Goal: Task Accomplishment & Management: Manage account settings

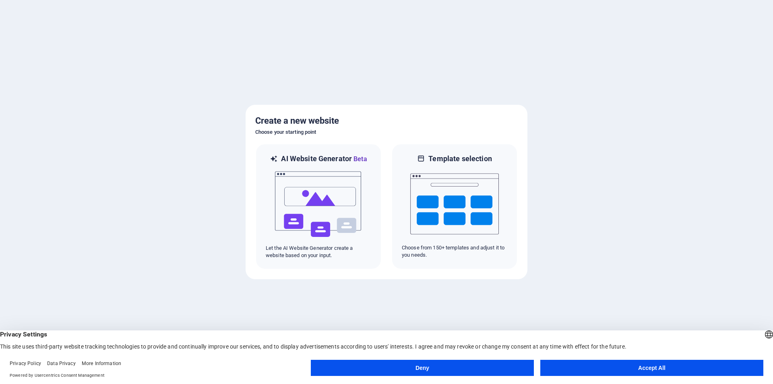
click at [614, 366] on button "Accept All" at bounding box center [651, 368] width 223 height 16
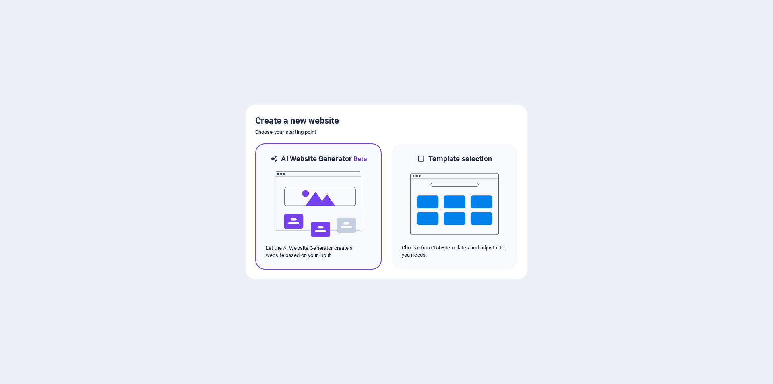
click at [329, 203] on img at bounding box center [318, 204] width 89 height 81
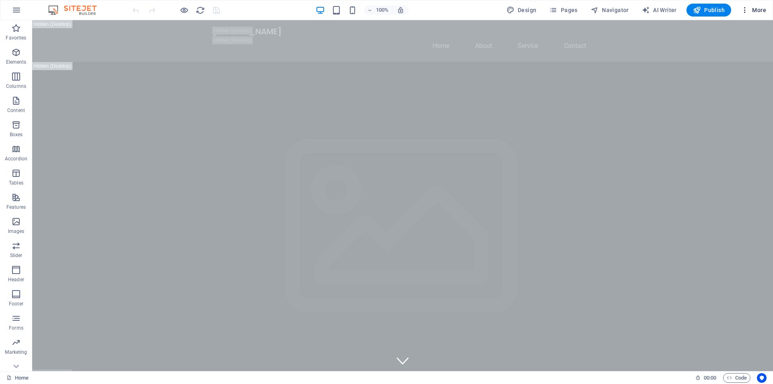
click at [752, 8] on span "More" at bounding box center [753, 10] width 25 height 8
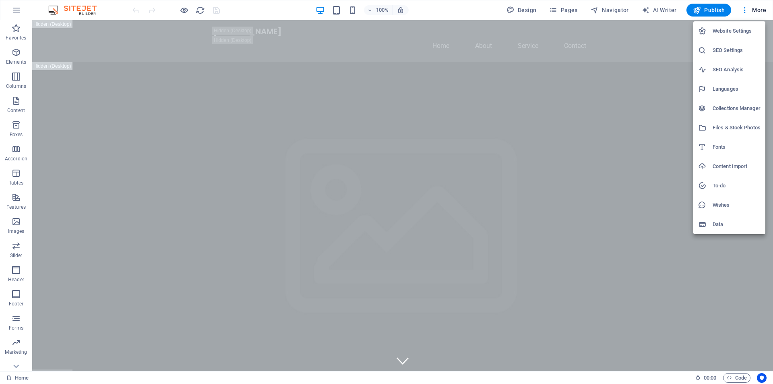
click at [675, 18] on div at bounding box center [386, 192] width 773 height 384
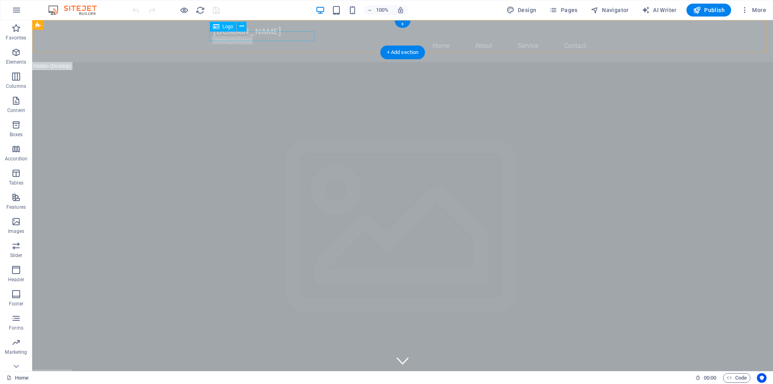
click at [298, 36] on div "[DOMAIN_NAME]" at bounding box center [403, 32] width 380 height 10
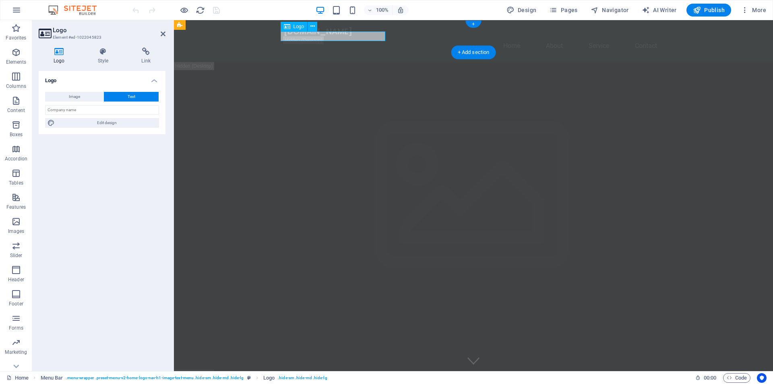
click at [298, 36] on div "[DOMAIN_NAME]" at bounding box center [473, 32] width 380 height 10
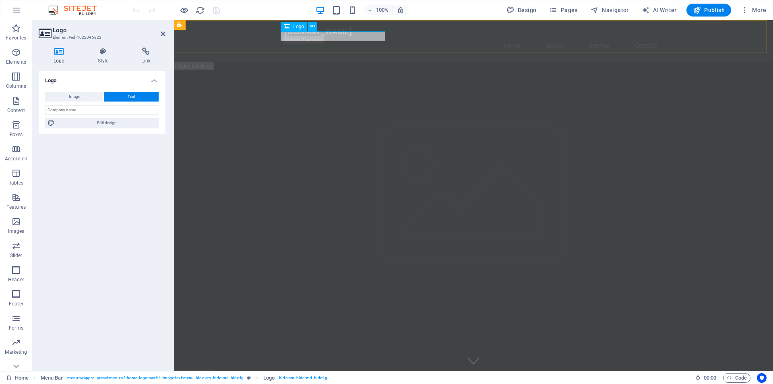
click at [372, 36] on div "[DOMAIN_NAME]" at bounding box center [473, 32] width 380 height 10
click at [667, 13] on span "AI Writer" at bounding box center [659, 10] width 35 height 8
select select "English"
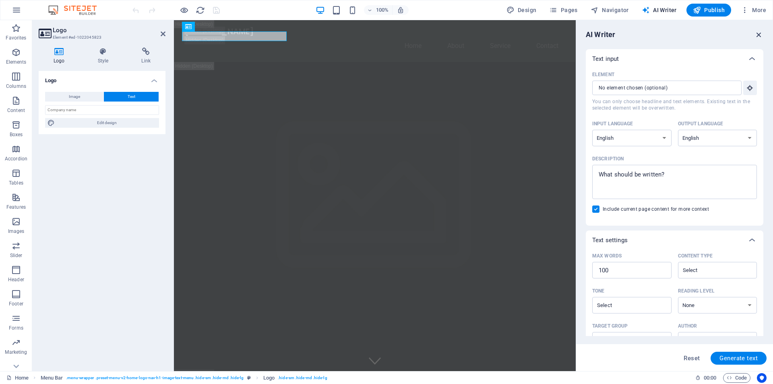
click at [760, 32] on icon "button" at bounding box center [759, 34] width 9 height 9
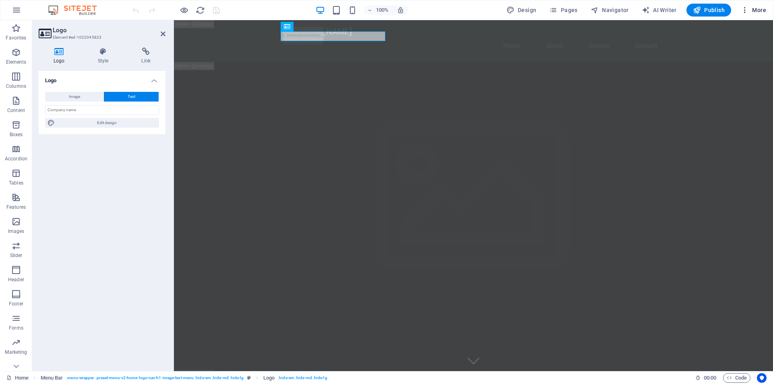
click at [763, 11] on span "More" at bounding box center [753, 10] width 25 height 8
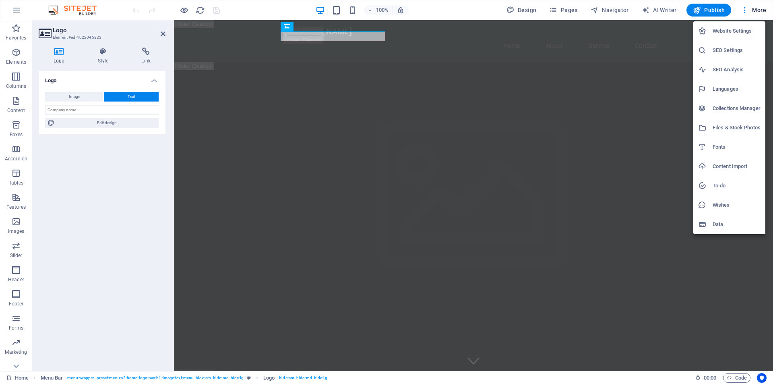
click at [619, 41] on div at bounding box center [386, 192] width 773 height 384
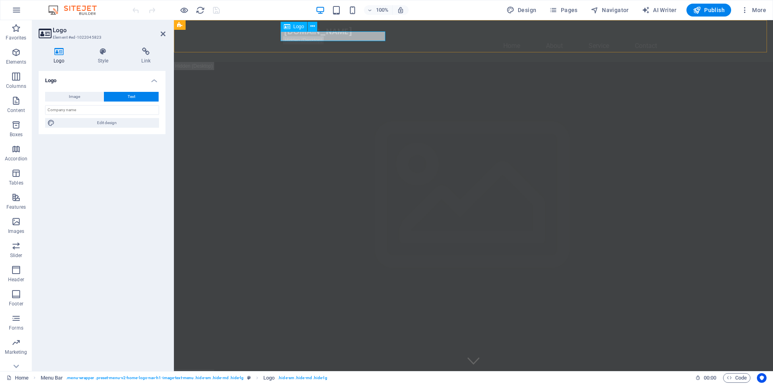
click at [348, 35] on div "[DOMAIN_NAME]" at bounding box center [473, 32] width 380 height 10
click at [349, 36] on div "[DOMAIN_NAME]" at bounding box center [473, 32] width 380 height 10
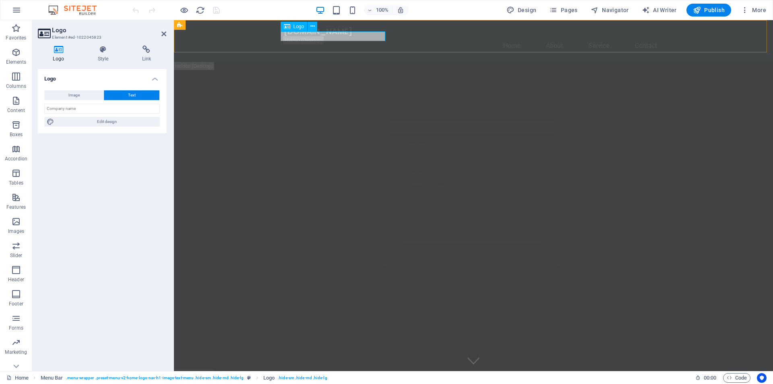
click at [350, 36] on div "[DOMAIN_NAME]" at bounding box center [473, 32] width 380 height 10
click at [101, 108] on input "text" at bounding box center [102, 110] width 114 height 10
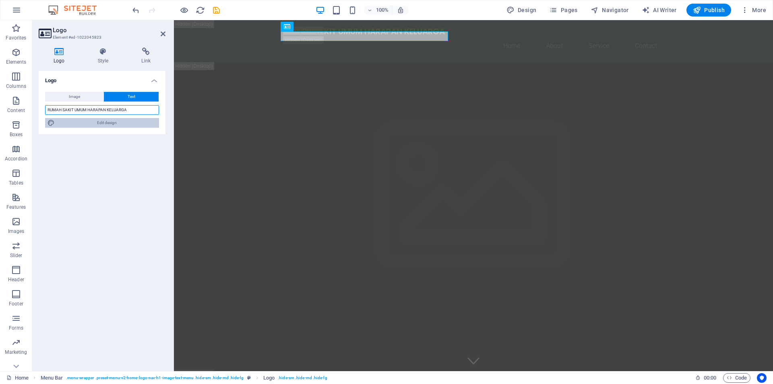
type input "RUMAH SAKIT UMUM HARAPAN KELUARGA"
click at [137, 120] on span "Edit design" at bounding box center [106, 123] width 99 height 10
select select "rem"
select select "600"
select select "px"
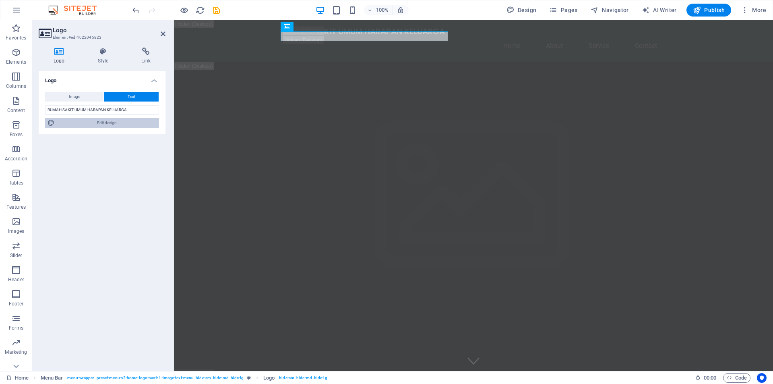
select select "rem"
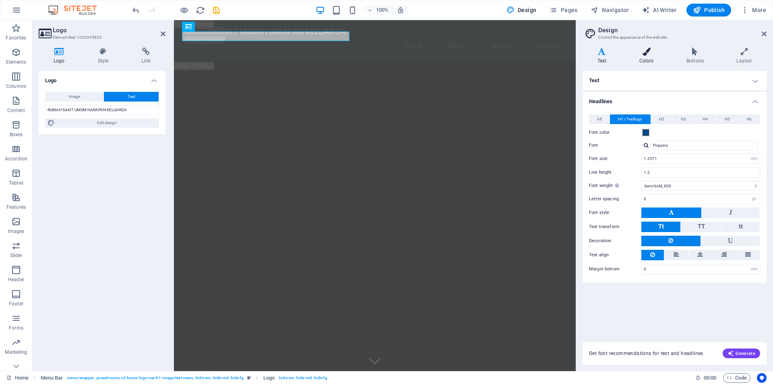
click at [647, 56] on h4 "Colors" at bounding box center [647, 56] width 47 height 17
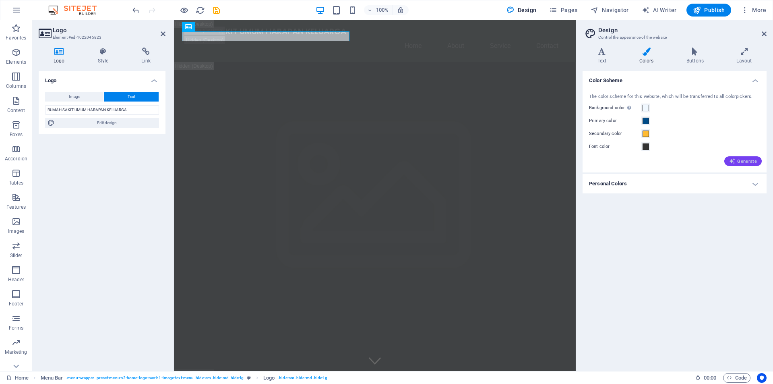
click at [733, 160] on icon "button" at bounding box center [732, 161] width 6 height 6
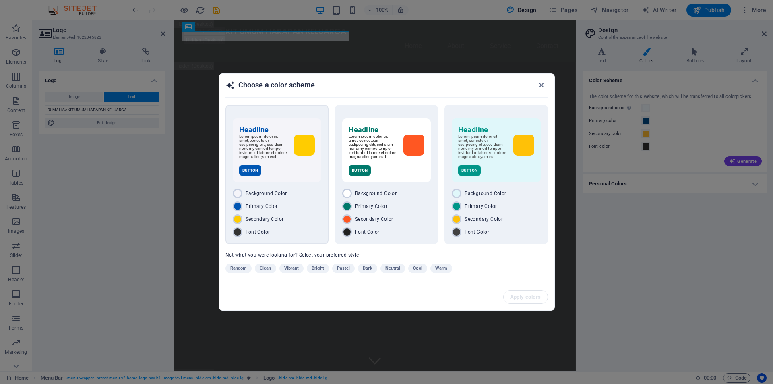
click at [279, 203] on div "Primary Color" at bounding box center [277, 206] width 89 height 10
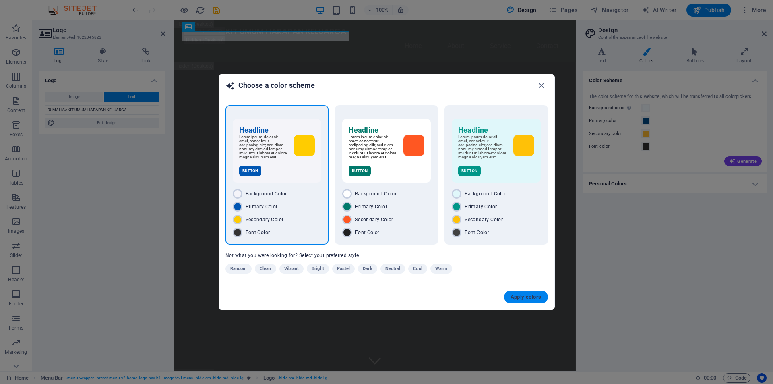
click at [531, 296] on span "Apply colors" at bounding box center [526, 297] width 31 height 6
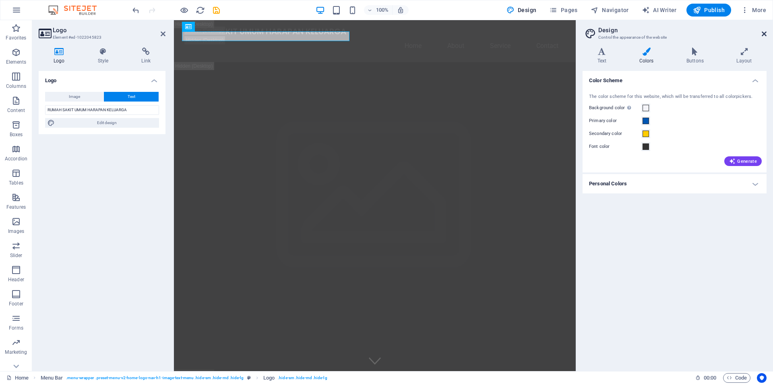
drag, startPoint x: 764, startPoint y: 35, endPoint x: 550, endPoint y: 25, distance: 214.4
click at [764, 35] on icon at bounding box center [764, 34] width 5 height 6
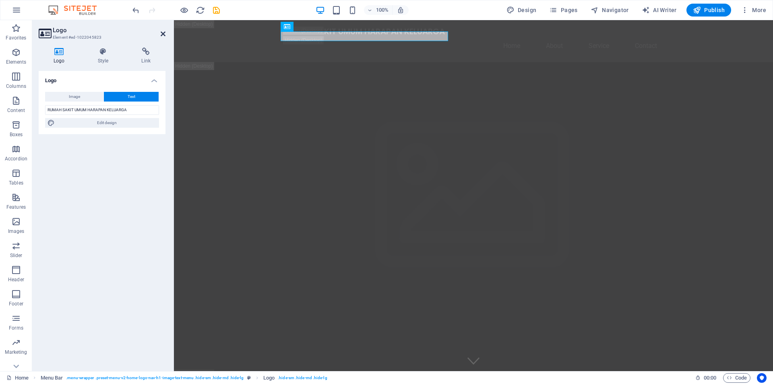
click at [162, 35] on icon at bounding box center [163, 34] width 5 height 6
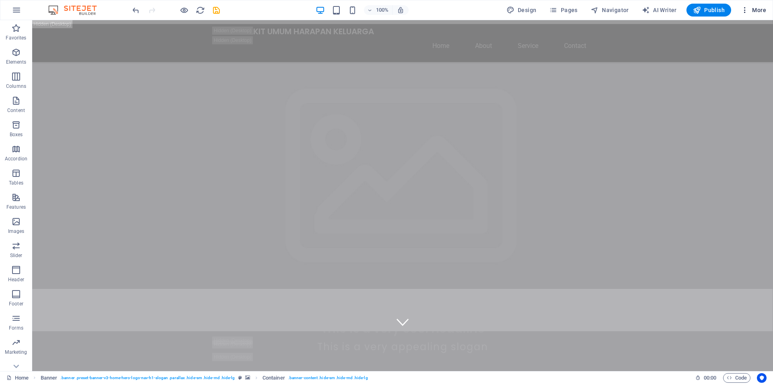
scroll to position [201, 0]
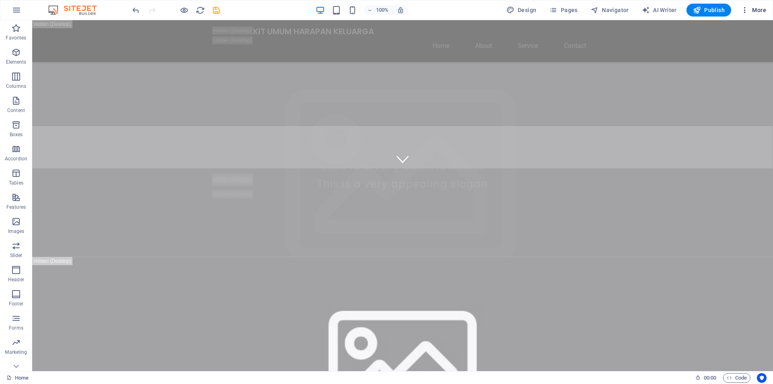
click at [744, 12] on icon "button" at bounding box center [745, 10] width 8 height 8
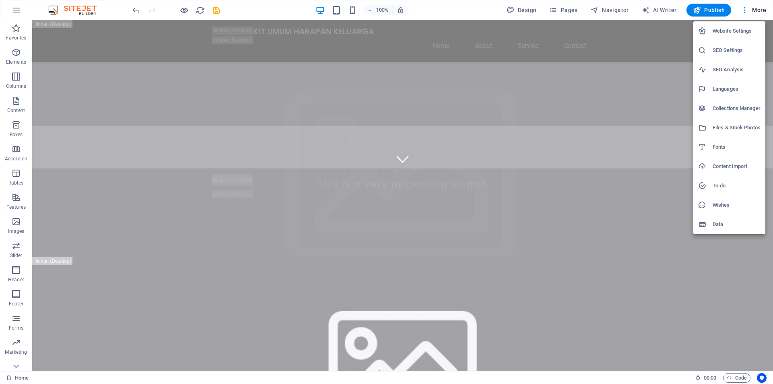
click at [737, 28] on h6 "Website Settings" at bounding box center [737, 31] width 48 height 10
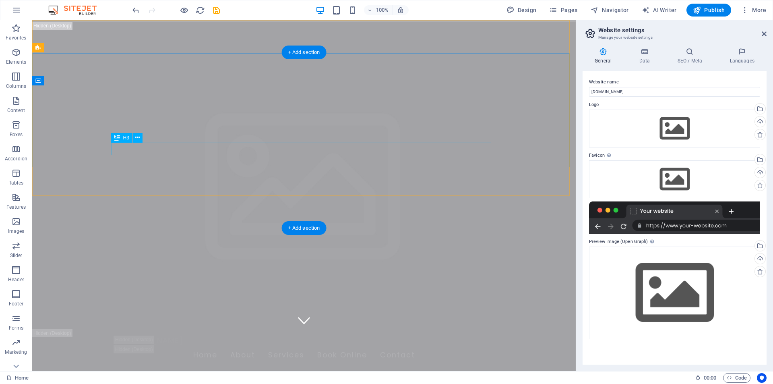
scroll to position [0, 0]
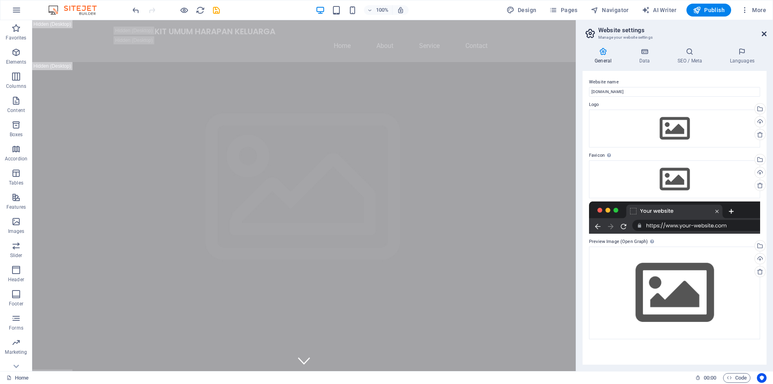
drag, startPoint x: 763, startPoint y: 33, endPoint x: 732, endPoint y: 13, distance: 37.4
click at [763, 33] on icon at bounding box center [764, 34] width 5 height 6
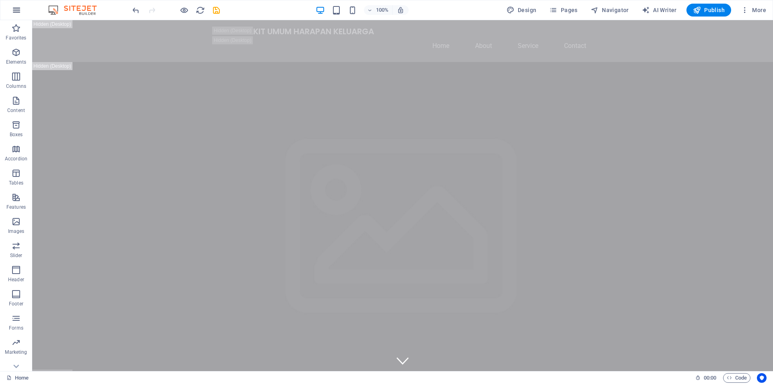
click at [18, 11] on icon "button" at bounding box center [17, 10] width 10 height 10
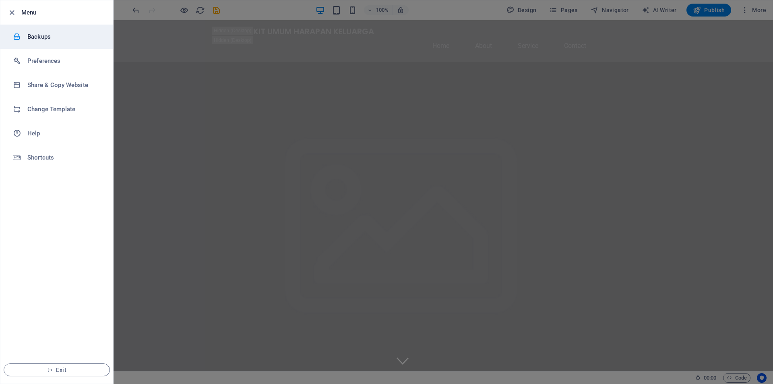
click at [29, 38] on h6 "Backups" at bounding box center [64, 37] width 74 height 10
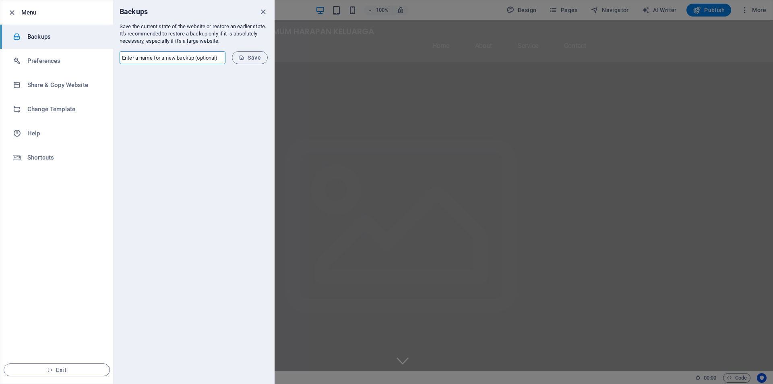
click at [156, 58] on input "text" at bounding box center [173, 57] width 106 height 13
type input "Harapan"
click at [258, 58] on span "Save" at bounding box center [250, 57] width 22 height 6
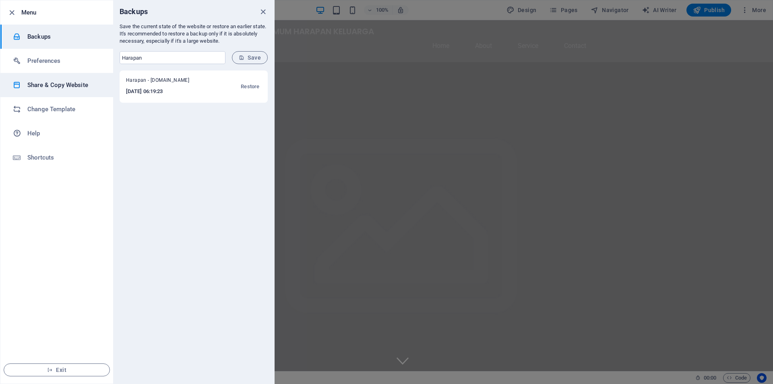
click at [61, 88] on h6 "Share & Copy Website" at bounding box center [64, 85] width 74 height 10
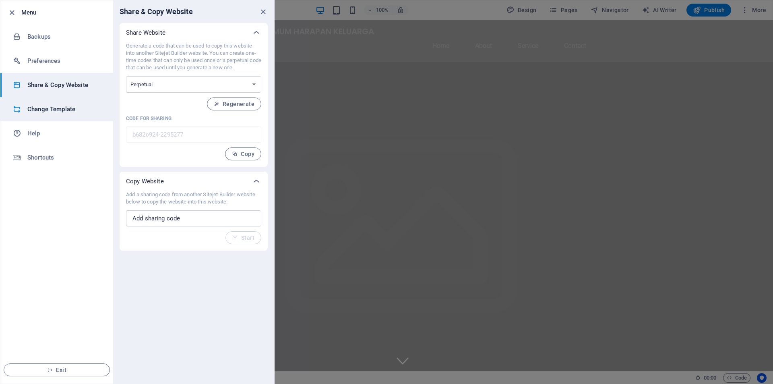
click at [64, 113] on h6 "Change Template" at bounding box center [64, 109] width 74 height 10
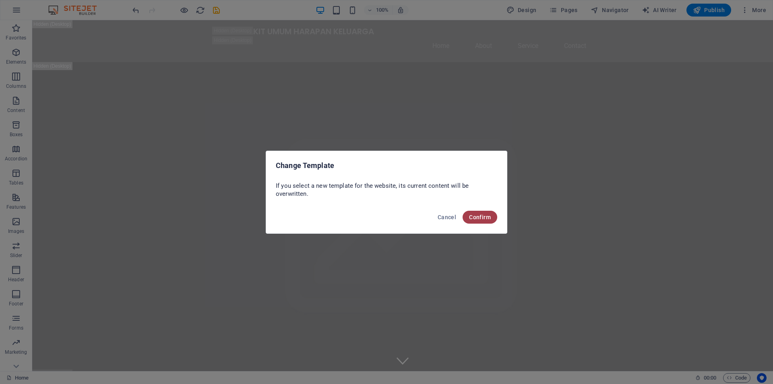
click at [483, 215] on span "Confirm" at bounding box center [480, 217] width 22 height 6
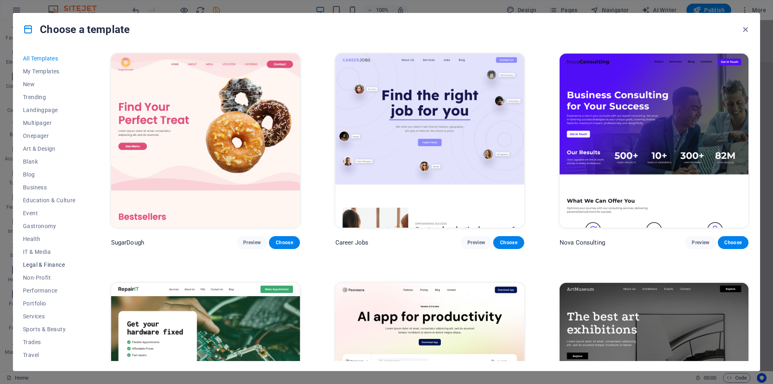
click at [42, 252] on span "IT & Media" at bounding box center [49, 251] width 53 height 6
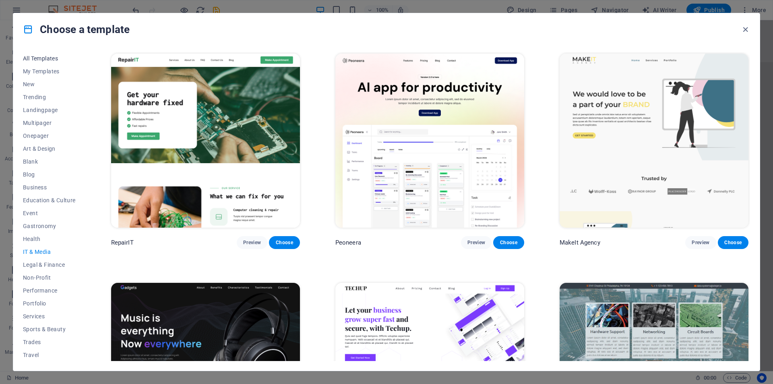
click at [50, 59] on span "All Templates" at bounding box center [49, 58] width 53 height 6
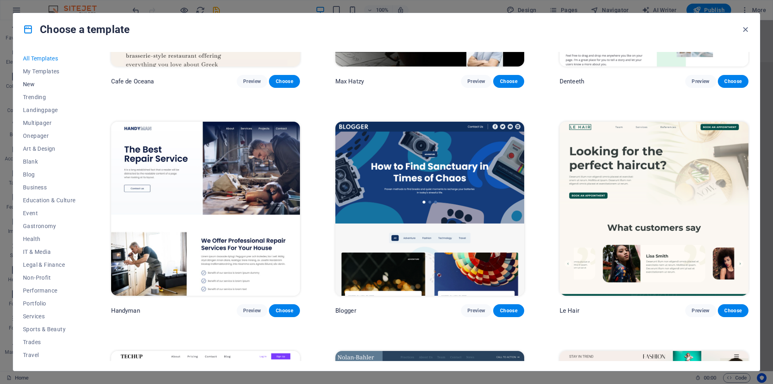
scroll to position [13, 0]
click at [36, 224] on span "Health" at bounding box center [49, 225] width 53 height 6
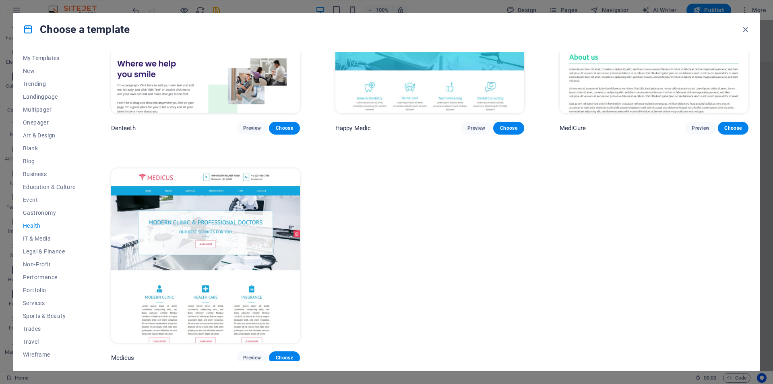
scroll to position [344, 0]
click at [36, 60] on span "My Templates" at bounding box center [49, 58] width 53 height 6
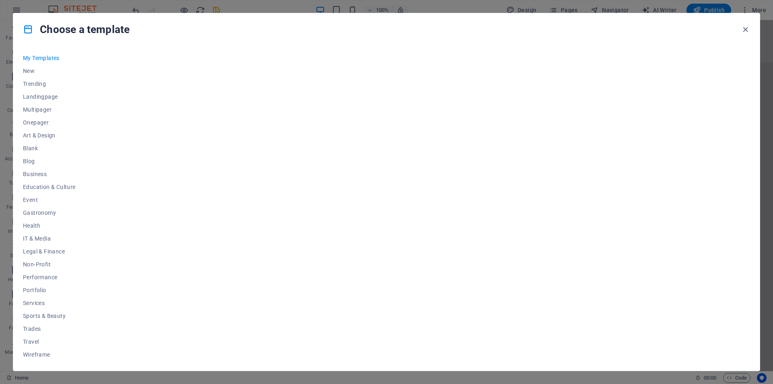
scroll to position [0, 0]
click at [743, 29] on icon "button" at bounding box center [745, 29] width 9 height 9
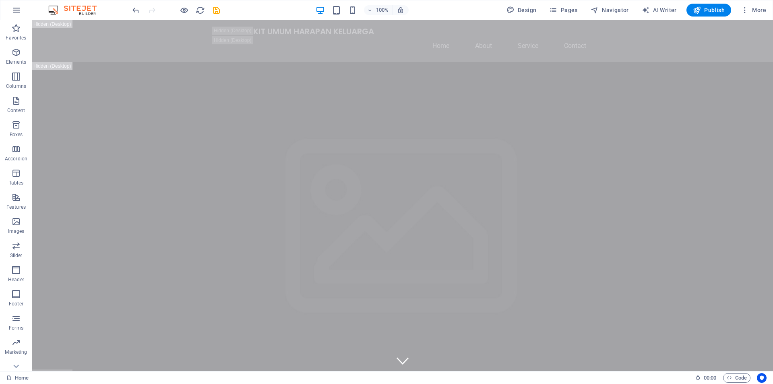
click at [17, 10] on icon "button" at bounding box center [17, 10] width 10 height 10
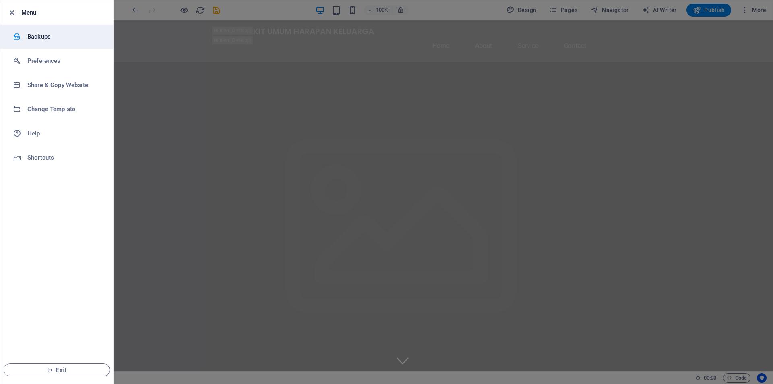
click at [50, 39] on h6 "Backups" at bounding box center [64, 37] width 74 height 10
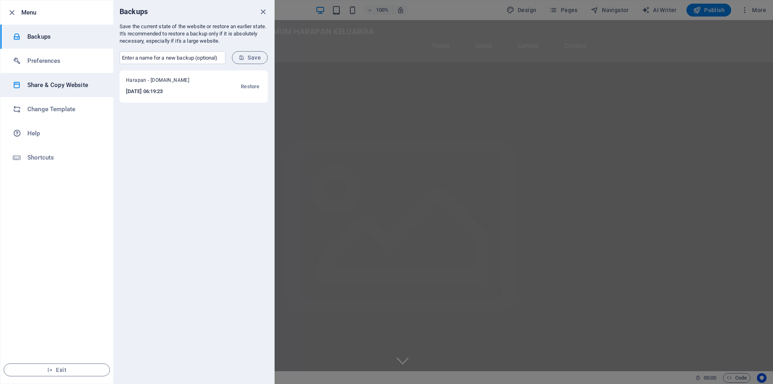
click at [81, 86] on h6 "Share & Copy Website" at bounding box center [64, 85] width 74 height 10
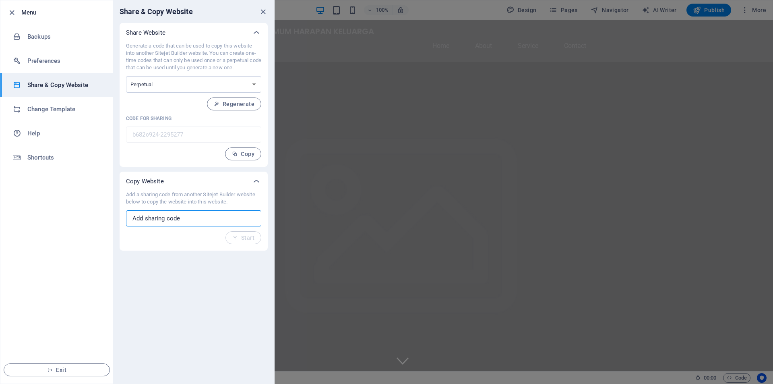
click at [157, 219] on input "text" at bounding box center [193, 218] width 135 height 16
paste input "a9f67b6a-2240355"
type input "a9f67b6a-2240355"
click at [248, 237] on span "Start" at bounding box center [243, 237] width 22 height 6
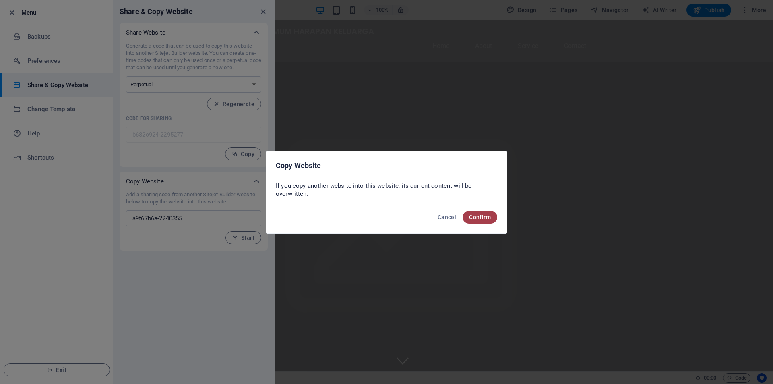
click at [481, 218] on span "Confirm" at bounding box center [480, 217] width 22 height 6
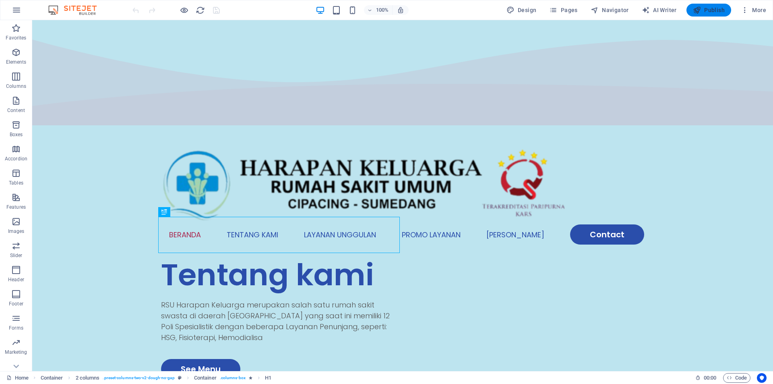
click at [708, 10] on span "Publish" at bounding box center [709, 10] width 32 height 8
click at [707, 10] on span "Publish" at bounding box center [709, 10] width 32 height 8
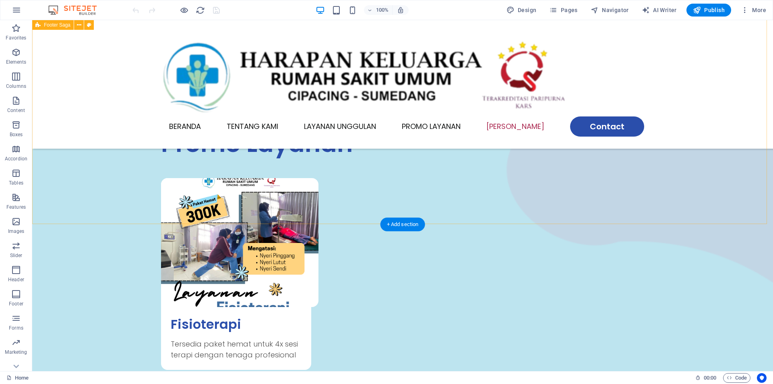
scroll to position [1507, 0]
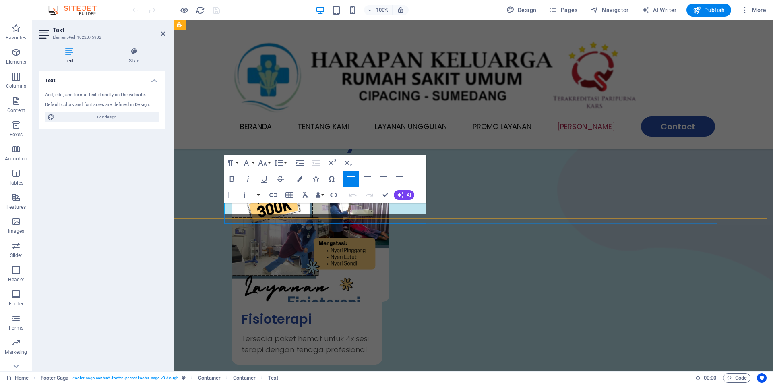
drag, startPoint x: 271, startPoint y: 210, endPoint x: 494, endPoint y: 231, distance: 224.0
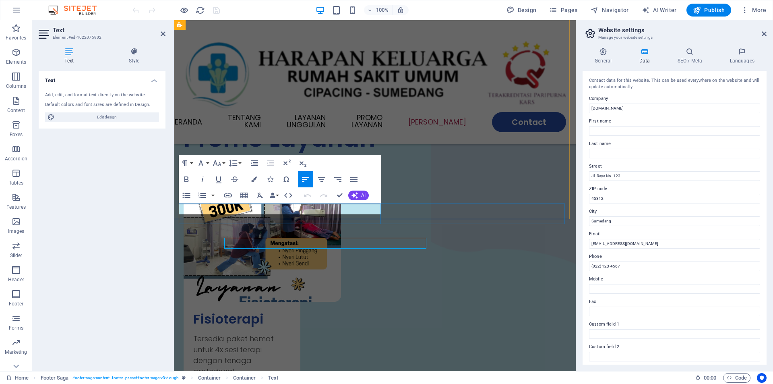
scroll to position [1472, 0]
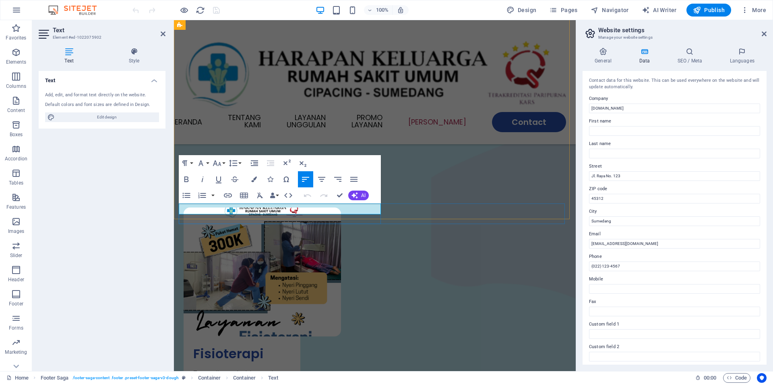
drag, startPoint x: 649, startPoint y: 107, endPoint x: 577, endPoint y: 113, distance: 72.4
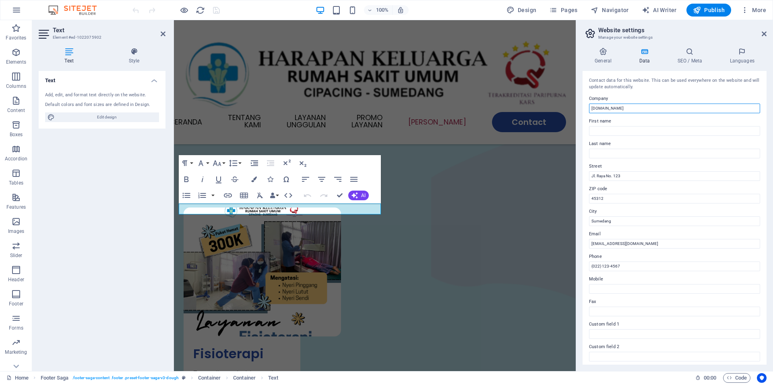
click at [577, 113] on aside "Website settings Manage your website settings General Data SEO / Meta Languages…" at bounding box center [674, 195] width 197 height 351
type input "Harkel Sumedang"
click at [764, 36] on icon at bounding box center [764, 34] width 5 height 6
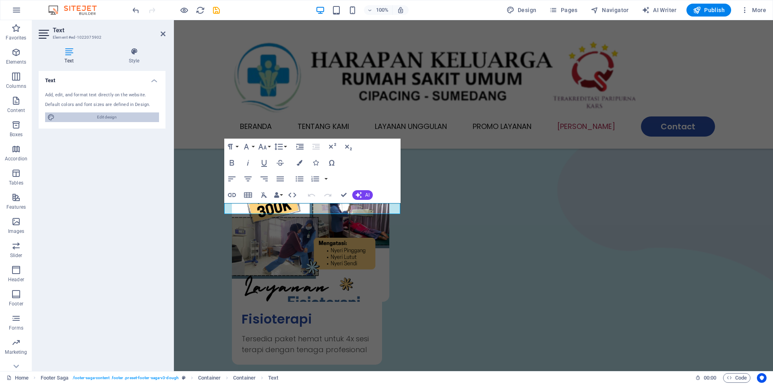
click at [141, 113] on span "Edit design" at bounding box center [106, 117] width 99 height 10
select select "px"
select select "300"
select select "px"
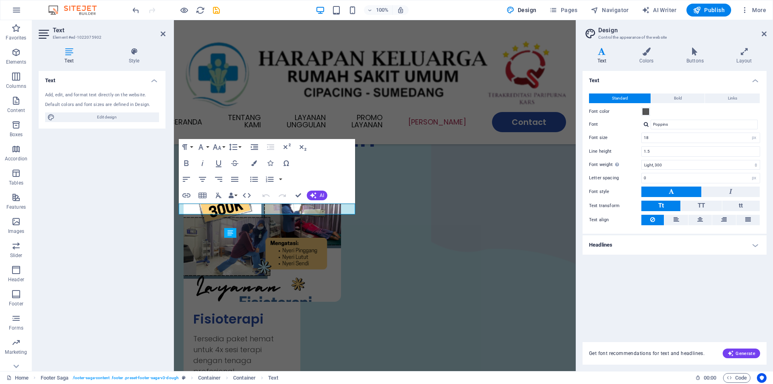
scroll to position [1472, 0]
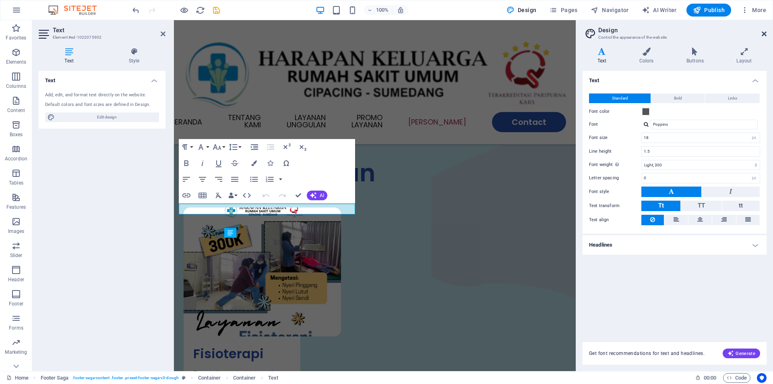
click at [765, 35] on icon at bounding box center [764, 34] width 5 height 6
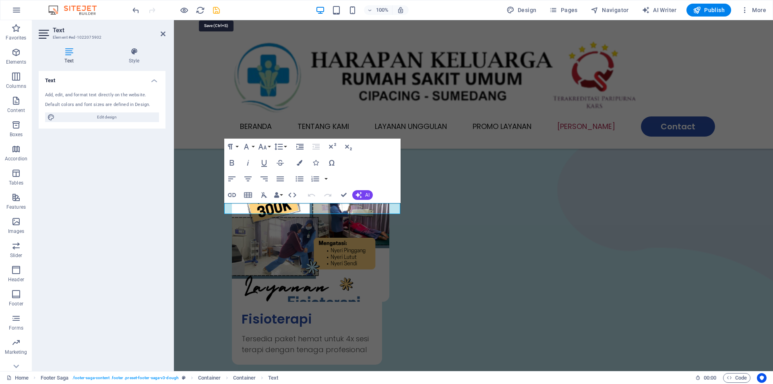
click at [215, 9] on icon "save" at bounding box center [216, 10] width 9 height 9
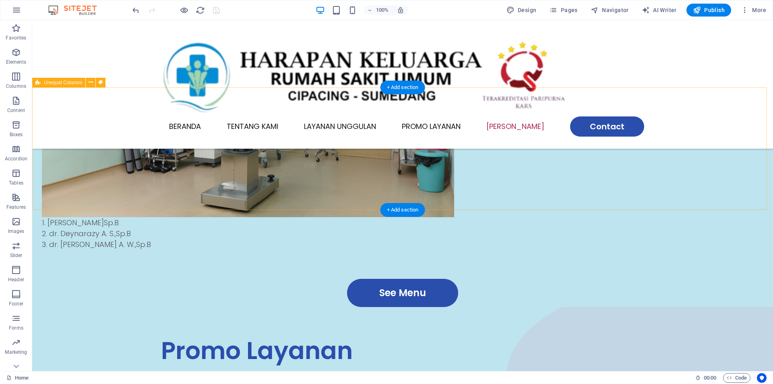
scroll to position [1306, 0]
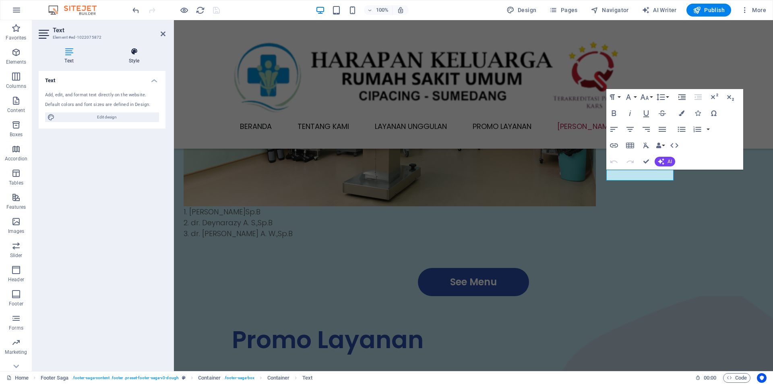
click at [137, 53] on icon at bounding box center [134, 52] width 63 height 8
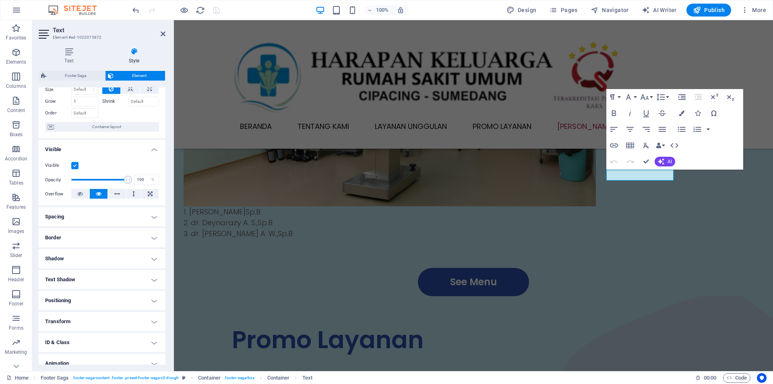
scroll to position [0, 0]
